Goal: Information Seeking & Learning: Learn about a topic

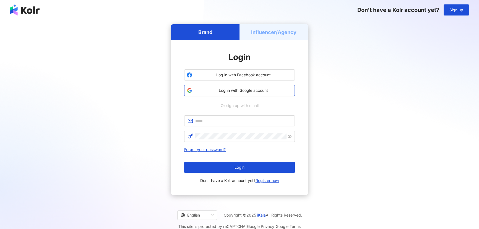
click at [235, 94] on button "Log in with Google account" at bounding box center [239, 90] width 111 height 11
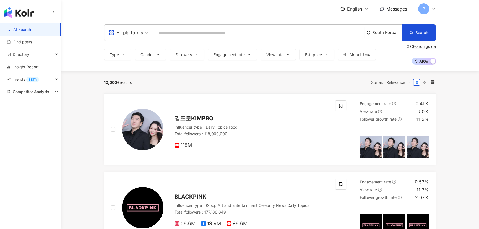
click at [381, 30] on div "South Korea" at bounding box center [387, 32] width 30 height 5
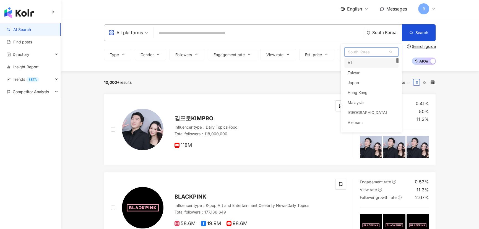
click at [359, 62] on div "All" at bounding box center [371, 63] width 54 height 10
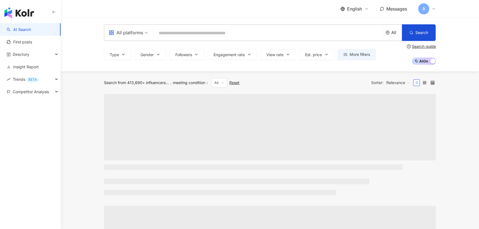
click at [275, 35] on input "search" at bounding box center [268, 33] width 225 height 11
paste input "**********"
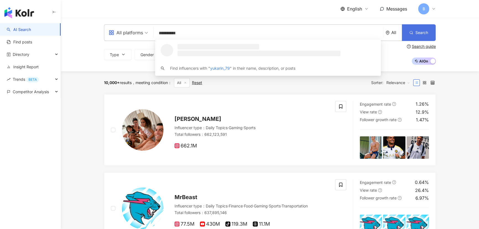
type input "**********"
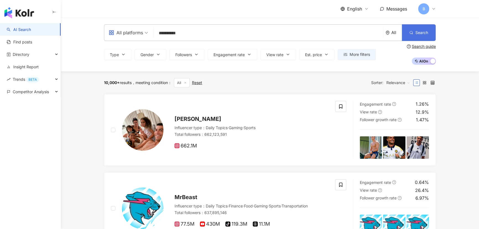
click at [415, 38] on button "Search" at bounding box center [419, 32] width 34 height 17
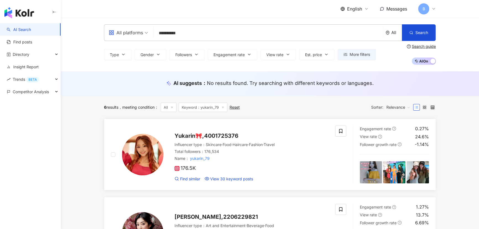
click at [212, 137] on span "[PERSON_NAME]🎀,4001725376" at bounding box center [207, 136] width 64 height 7
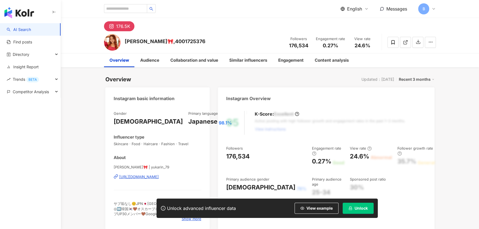
click at [362, 208] on span "Unlock" at bounding box center [361, 208] width 13 height 4
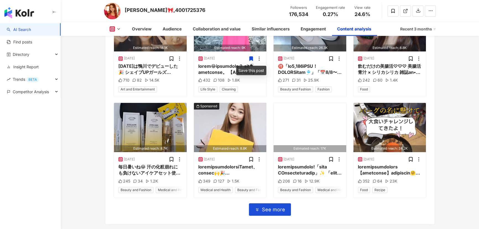
scroll to position [1918, 0]
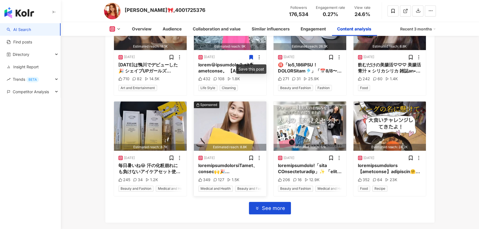
click at [227, 115] on img "button" at bounding box center [230, 126] width 73 height 49
